Goal: Task Accomplishment & Management: Use online tool/utility

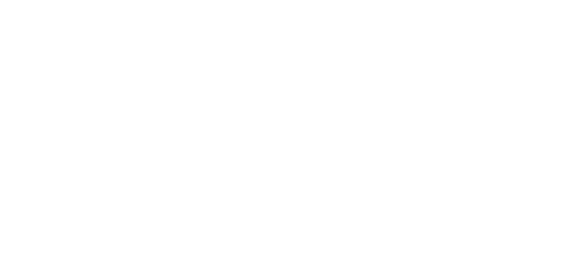
scroll to position [155, 0]
click at [471, 49] on button "Close" at bounding box center [455, 49] width 32 height 14
click at [81, 119] on div "Tracking" at bounding box center [69, 121] width 24 height 8
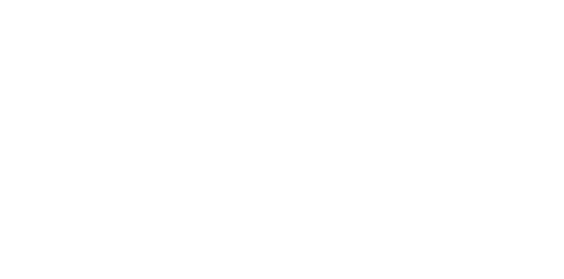
click at [351, 218] on icon "button" at bounding box center [348, 219] width 4 height 4
click at [218, 113] on input "text" at bounding box center [217, 112] width 2 height 9
click at [278, 143] on button "Clock Off" at bounding box center [254, 140] width 48 height 14
click at [374, 226] on div at bounding box center [340, 219] width 66 height 22
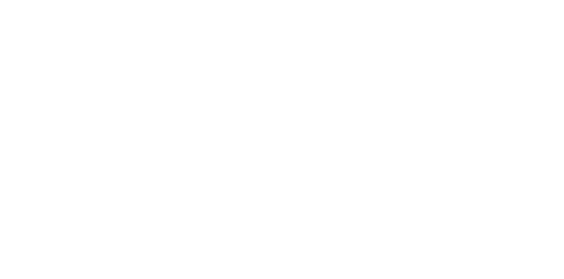
click at [343, 218] on icon "button" at bounding box center [341, 219] width 4 height 5
click at [218, 114] on input "text" at bounding box center [217, 112] width 2 height 9
type input "m"
click at [278, 138] on button "Clock On" at bounding box center [254, 140] width 48 height 14
